Goal: Task Accomplishment & Management: Complete application form

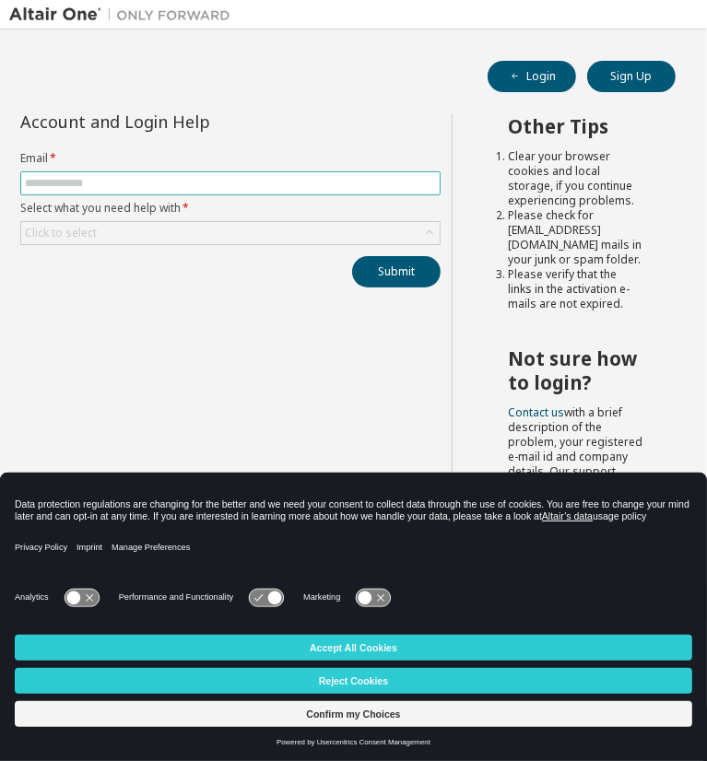
click at [312, 182] on input "text" at bounding box center [230, 183] width 411 height 15
click at [483, 380] on div "Other Tips Clear your browser cookies and local storage, if you continue experi…" at bounding box center [574, 395] width 246 height 562
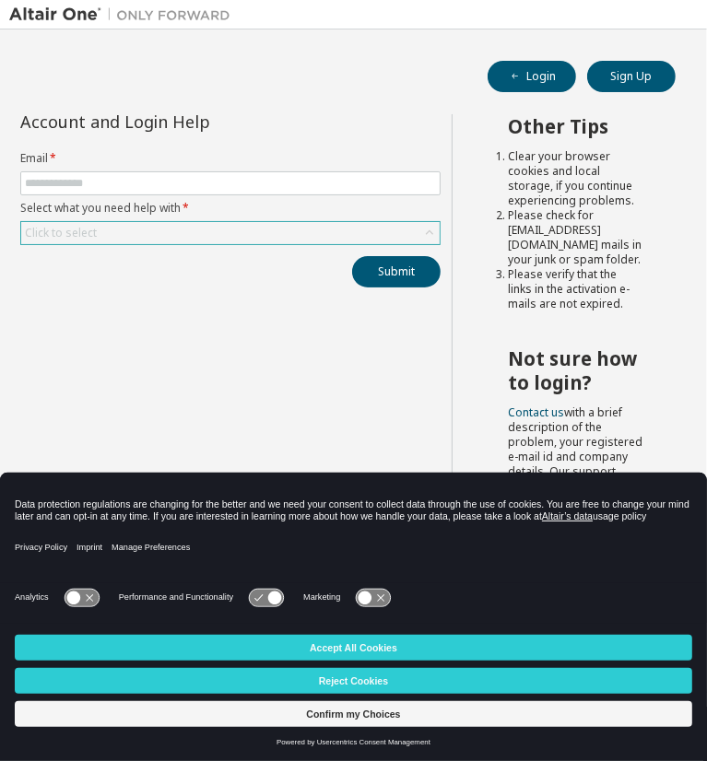
click at [334, 237] on div "Click to select" at bounding box center [230, 233] width 418 height 22
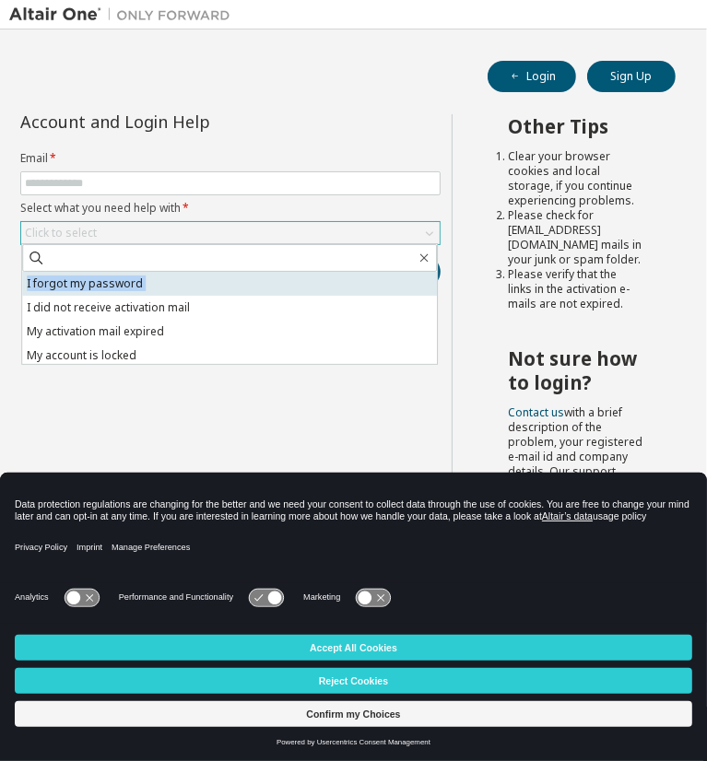
drag, startPoint x: 334, startPoint y: 237, endPoint x: 333, endPoint y: 287, distance: 50.7
click at [333, 245] on div "Click to select I forgot my password I did not receive activation mail My activ…" at bounding box center [230, 233] width 420 height 24
click at [325, 273] on li "I forgot my password" at bounding box center [229, 284] width 415 height 24
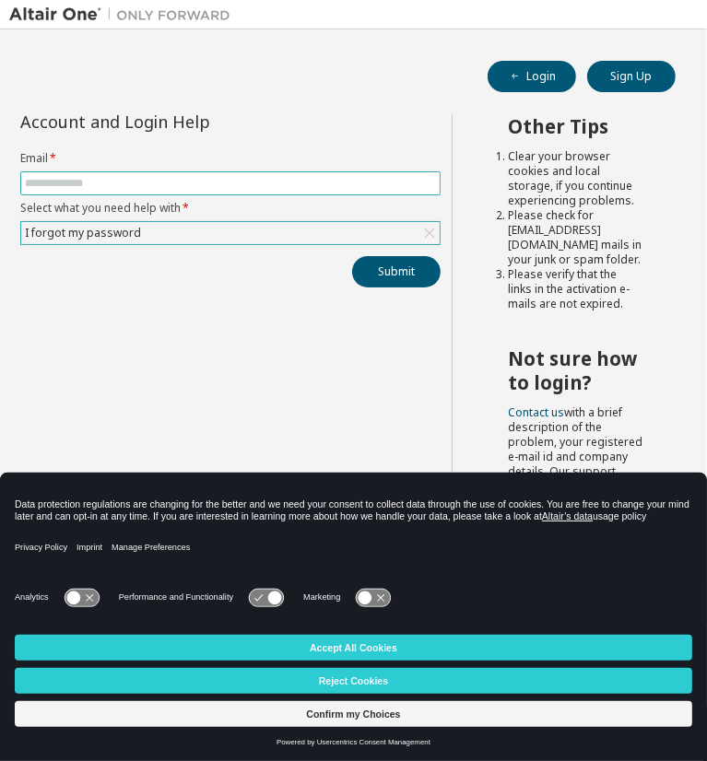
click at [311, 180] on input "text" at bounding box center [230, 183] width 411 height 15
type input "**********"
click at [352, 256] on button "Submit" at bounding box center [396, 271] width 88 height 31
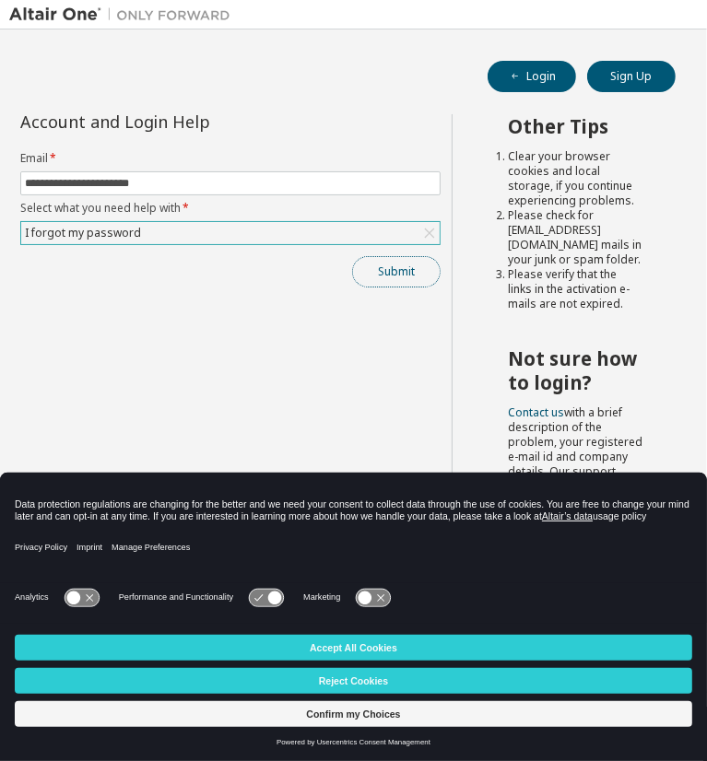
click at [418, 268] on button "Submit" at bounding box center [396, 271] width 88 height 31
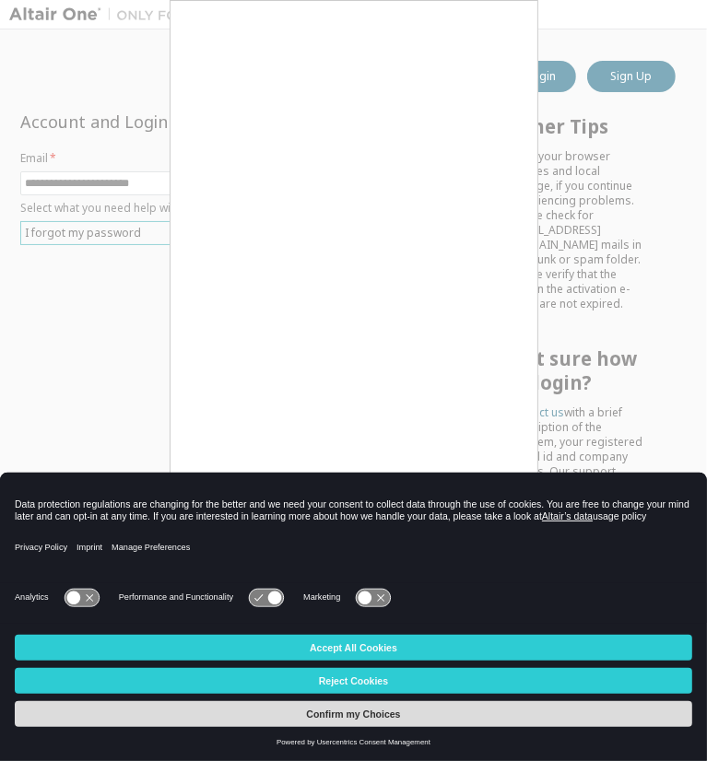
click at [391, 716] on button "Confirm my Choices" at bounding box center [353, 714] width 677 height 26
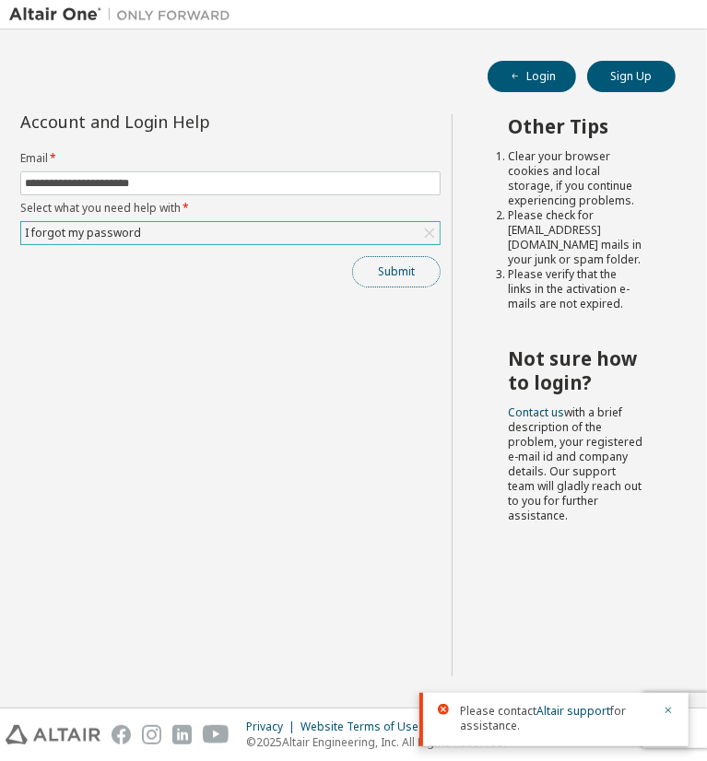
click at [410, 264] on button "Submit" at bounding box center [396, 271] width 88 height 31
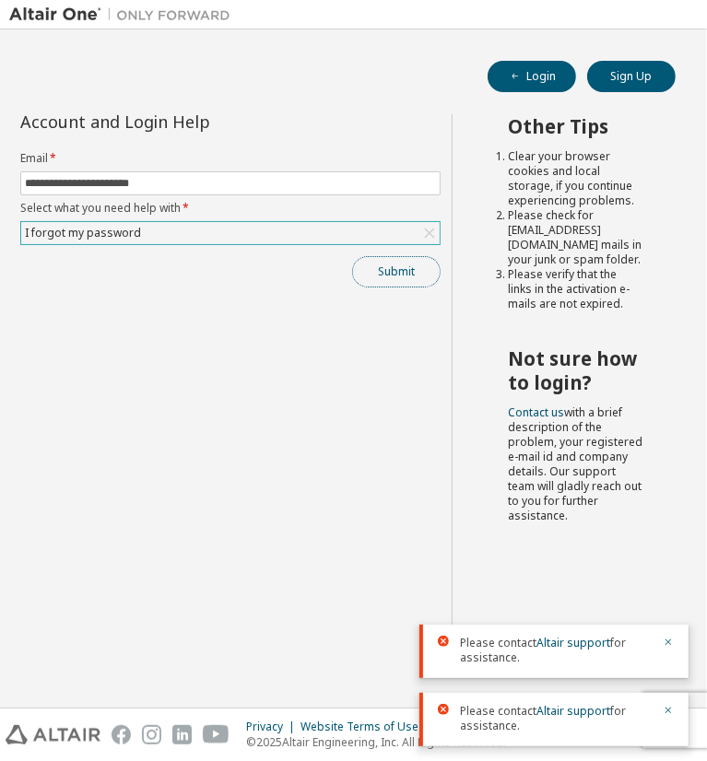
click at [410, 264] on button "Submit" at bounding box center [396, 271] width 88 height 31
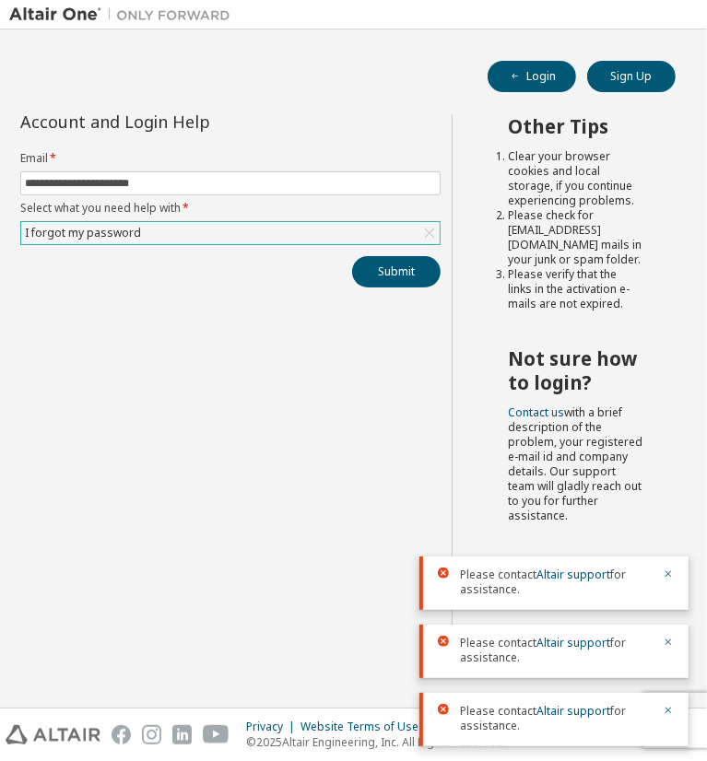
click at [578, 700] on div "Please contact Altair support for assistance." at bounding box center [553, 719] width 269 height 53
click at [576, 705] on link "Altair support" at bounding box center [573, 711] width 74 height 16
click at [287, 311] on div "**********" at bounding box center [230, 395] width 442 height 562
